Goal: Task Accomplishment & Management: Manage account settings

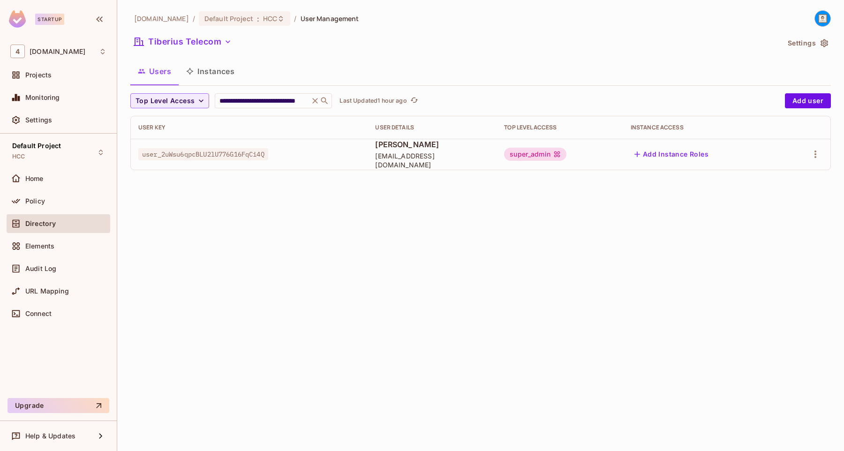
scroll to position [0, 35]
click at [320, 102] on icon at bounding box center [321, 101] width 6 height 6
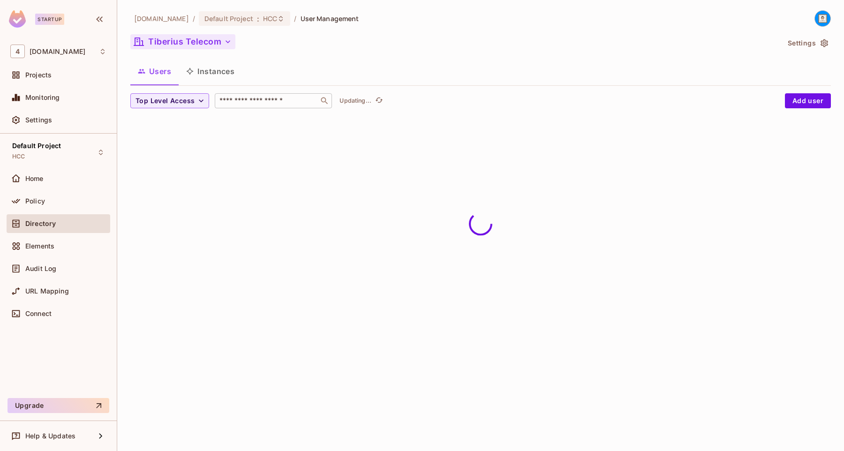
click at [196, 45] on button "Tiberius Telecom" at bounding box center [182, 41] width 105 height 15
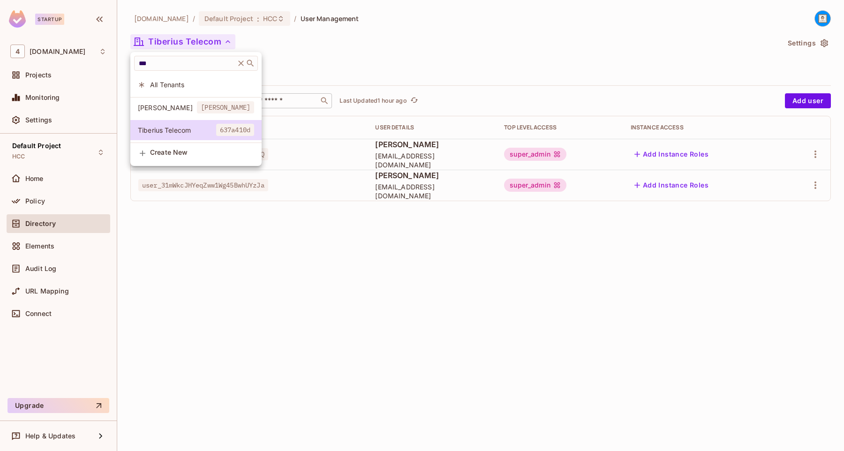
click at [183, 83] on span "All Tenants" at bounding box center [202, 84] width 104 height 9
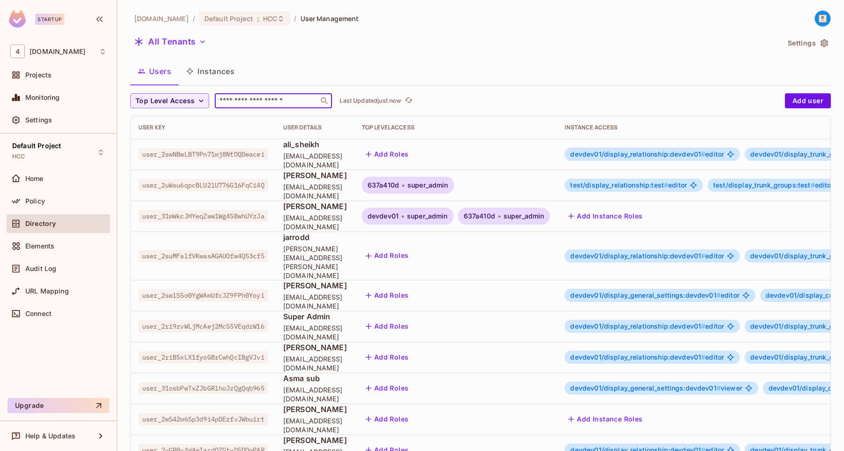
click at [252, 101] on input "text" at bounding box center [267, 100] width 98 height 9
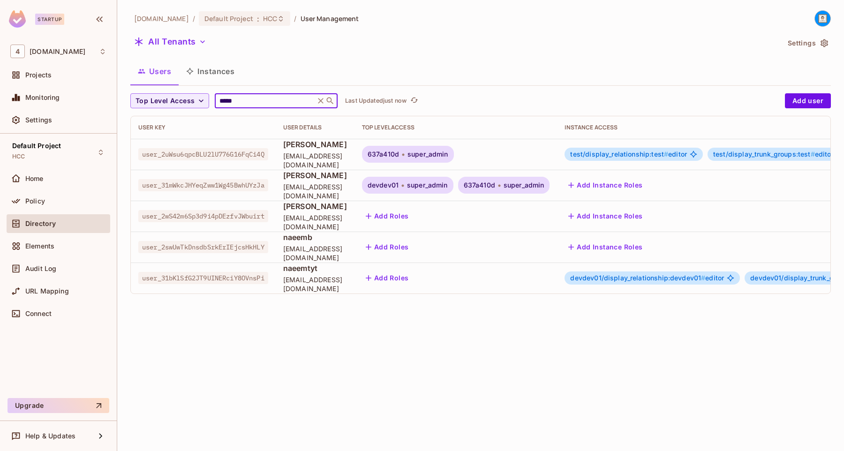
type input "*****"
click at [261, 187] on span "user_31mWkcJHYeqZww1Wg45BwhUYzJa" at bounding box center [203, 185] width 130 height 12
click at [399, 186] on span "devdev01" at bounding box center [383, 186] width 31 height 8
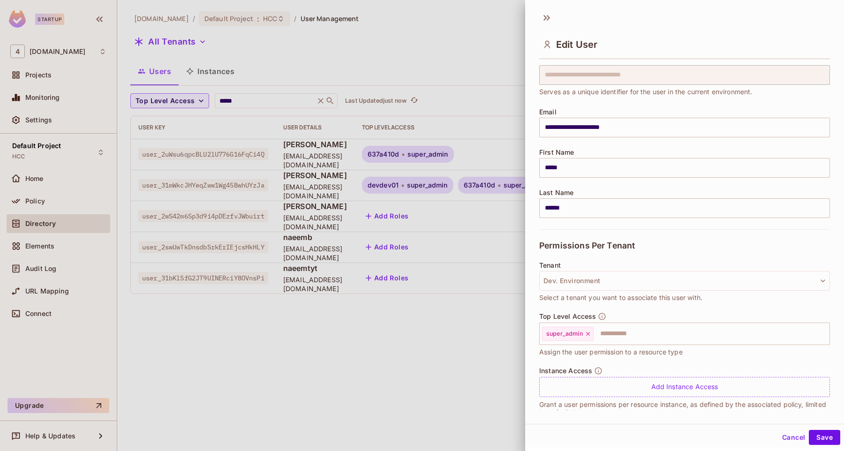
scroll to position [48, 0]
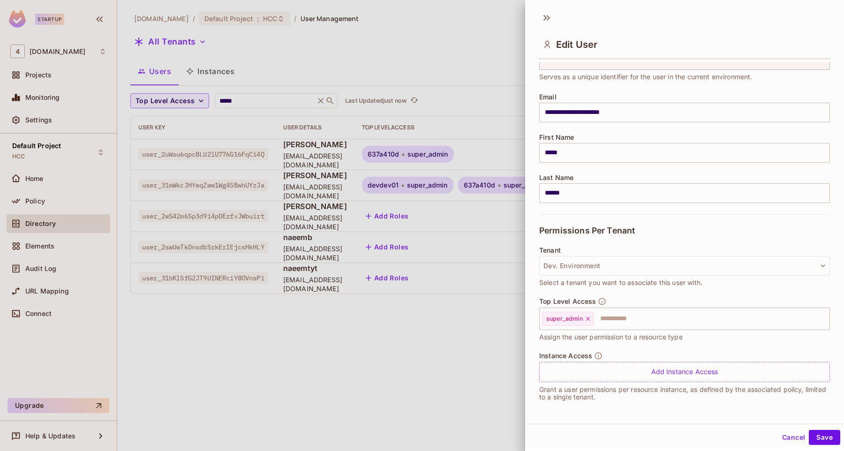
click at [472, 342] on div at bounding box center [422, 225] width 844 height 451
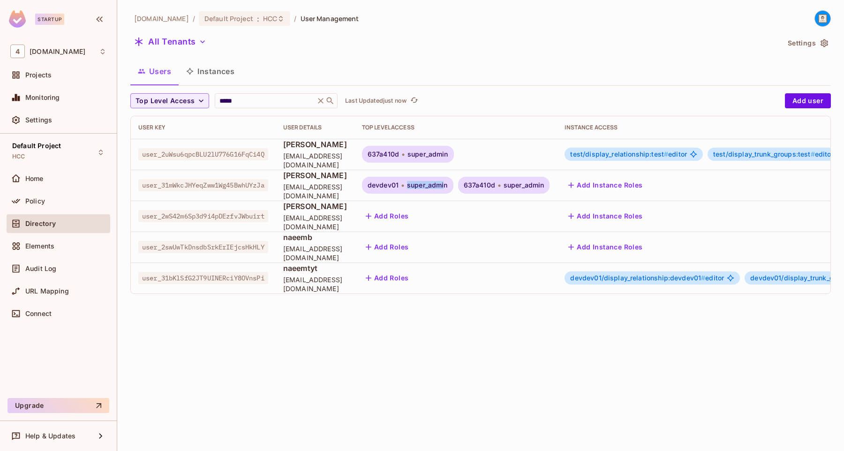
drag, startPoint x: 447, startPoint y: 186, endPoint x: 483, endPoint y: 185, distance: 36.6
click at [448, 185] on span "super_admin" at bounding box center [427, 186] width 41 height 8
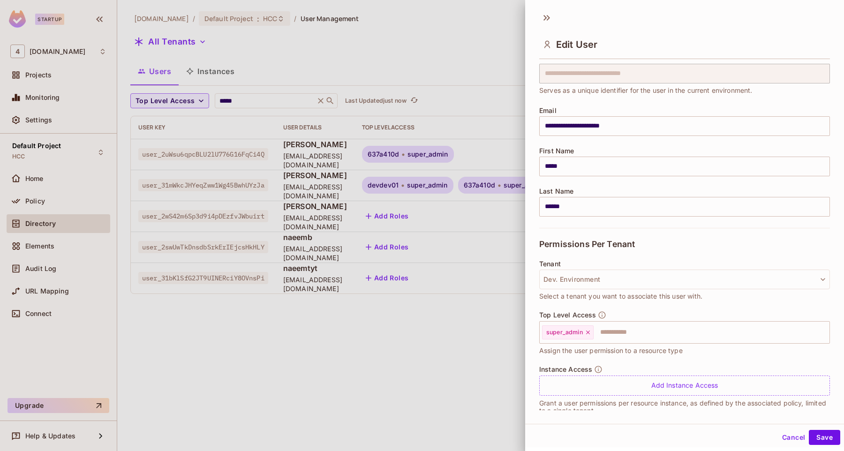
scroll to position [43, 0]
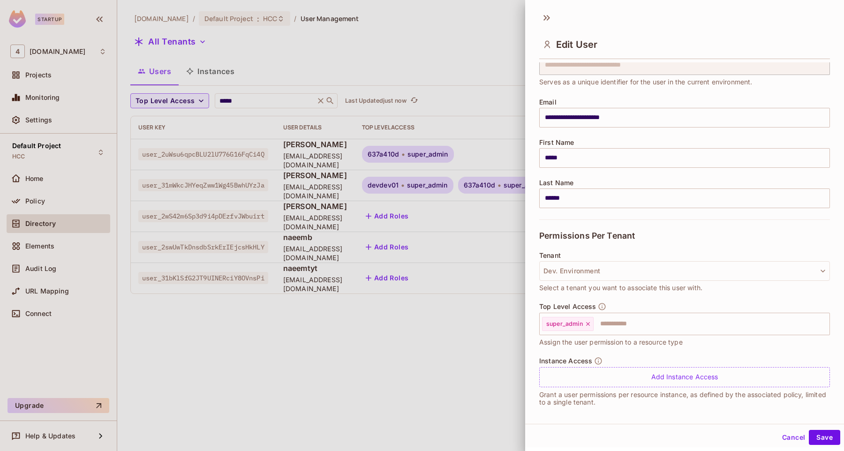
click at [794, 438] on button "Cancel" at bounding box center [794, 437] width 30 height 15
